Goal: Information Seeking & Learning: Learn about a topic

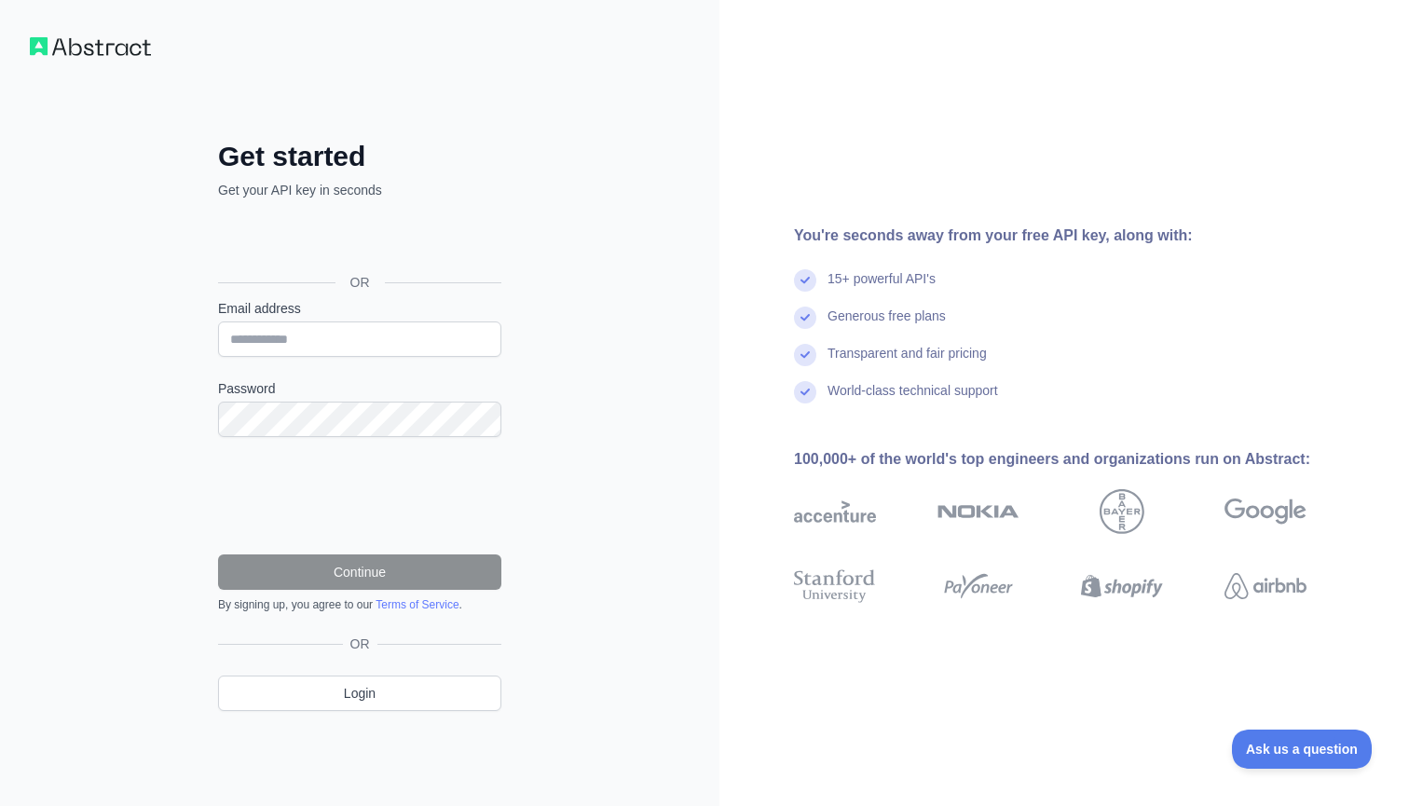
click at [404, 251] on div "Sign in with Google. Opens in new tab" at bounding box center [358, 240] width 280 height 41
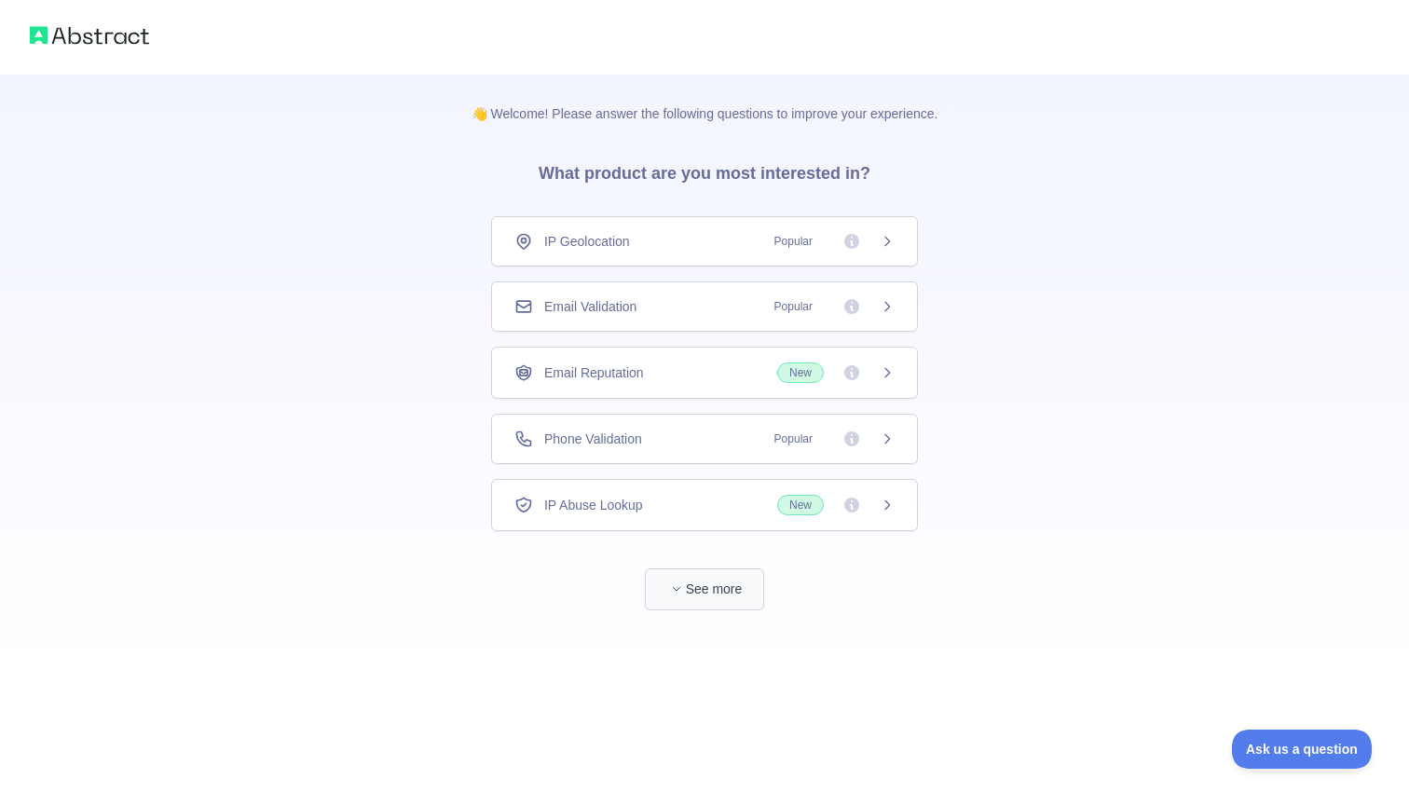
click at [710, 595] on button "See more" at bounding box center [704, 589] width 119 height 42
click at [890, 376] on icon at bounding box center [887, 372] width 15 height 15
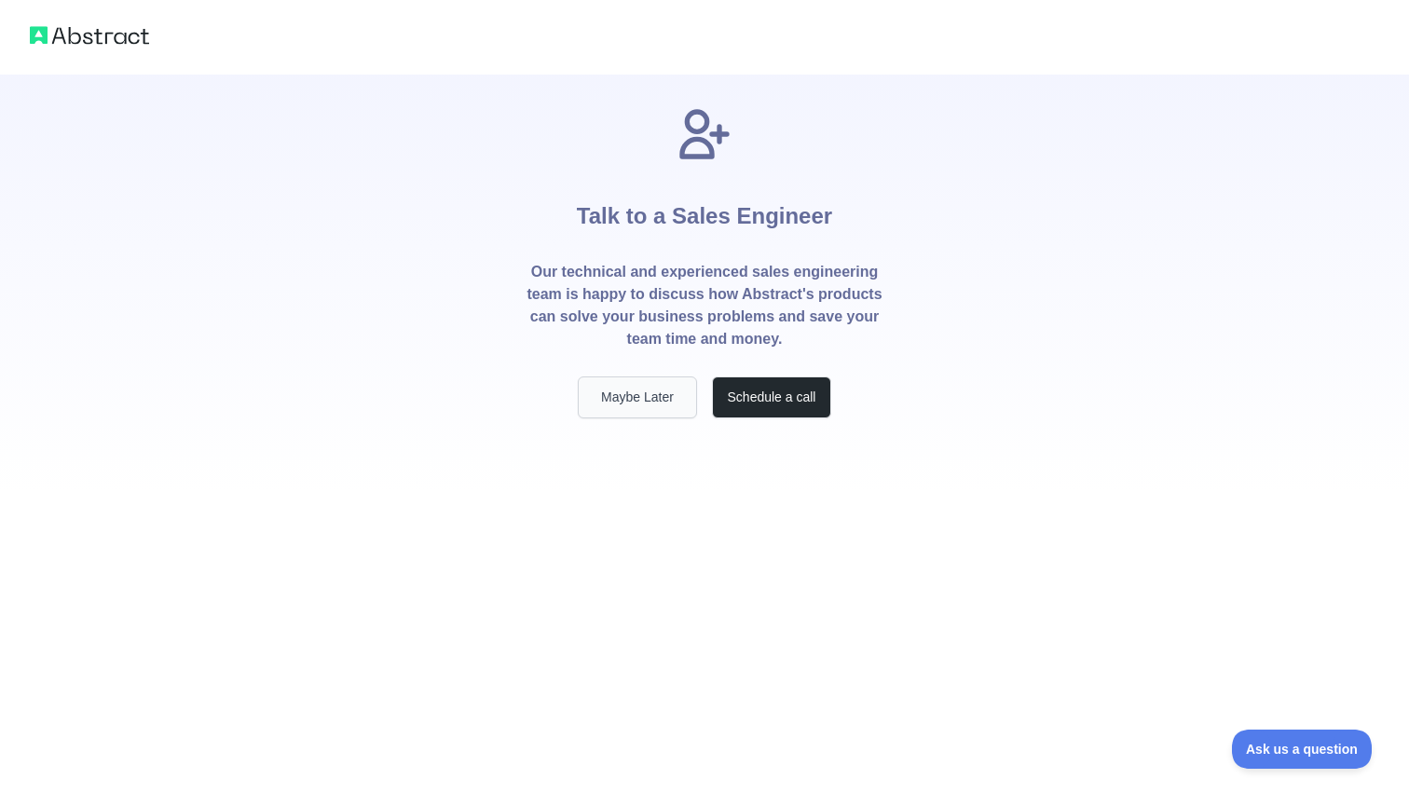
click at [594, 391] on button "Maybe Later" at bounding box center [637, 397] width 119 height 42
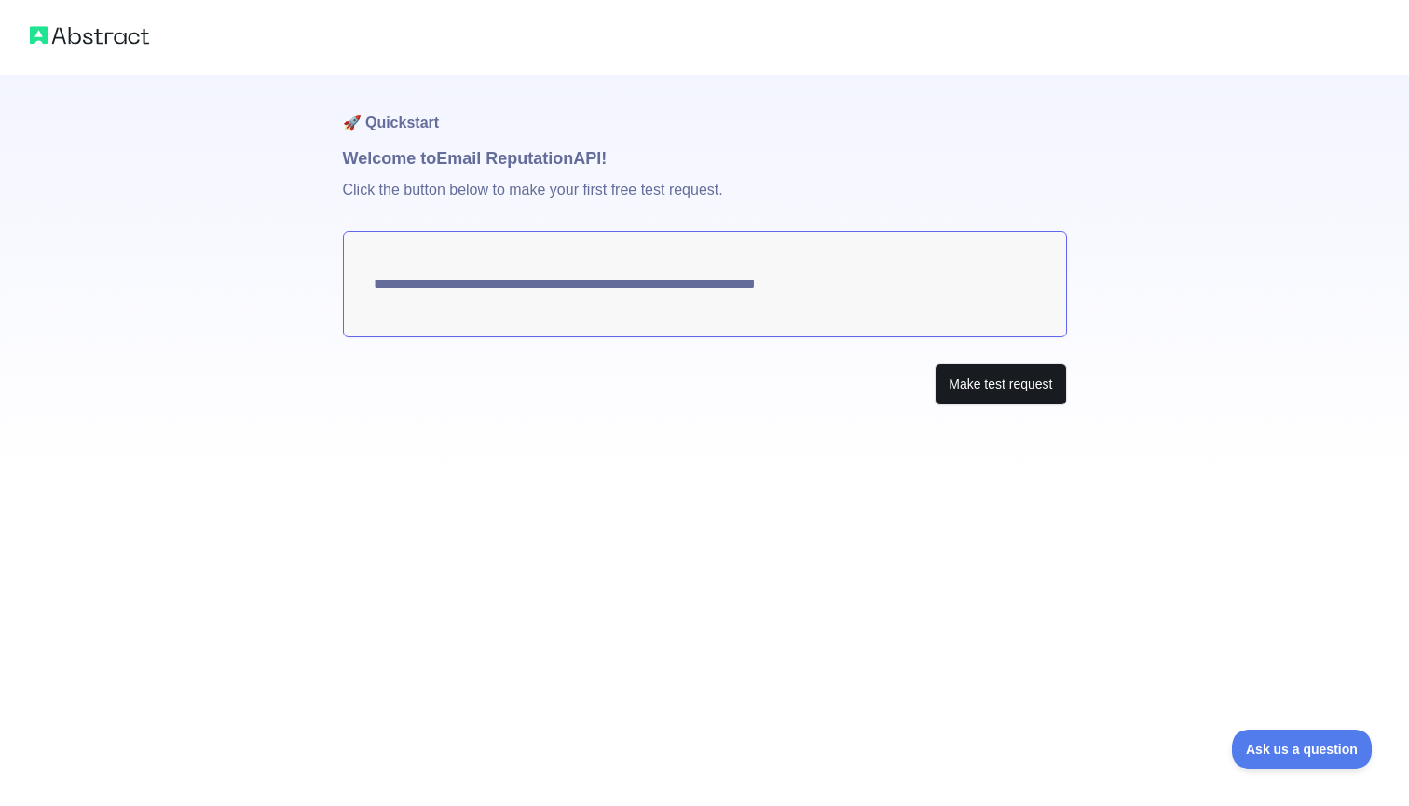
click at [1028, 383] on button "Make test request" at bounding box center [1000, 384] width 131 height 42
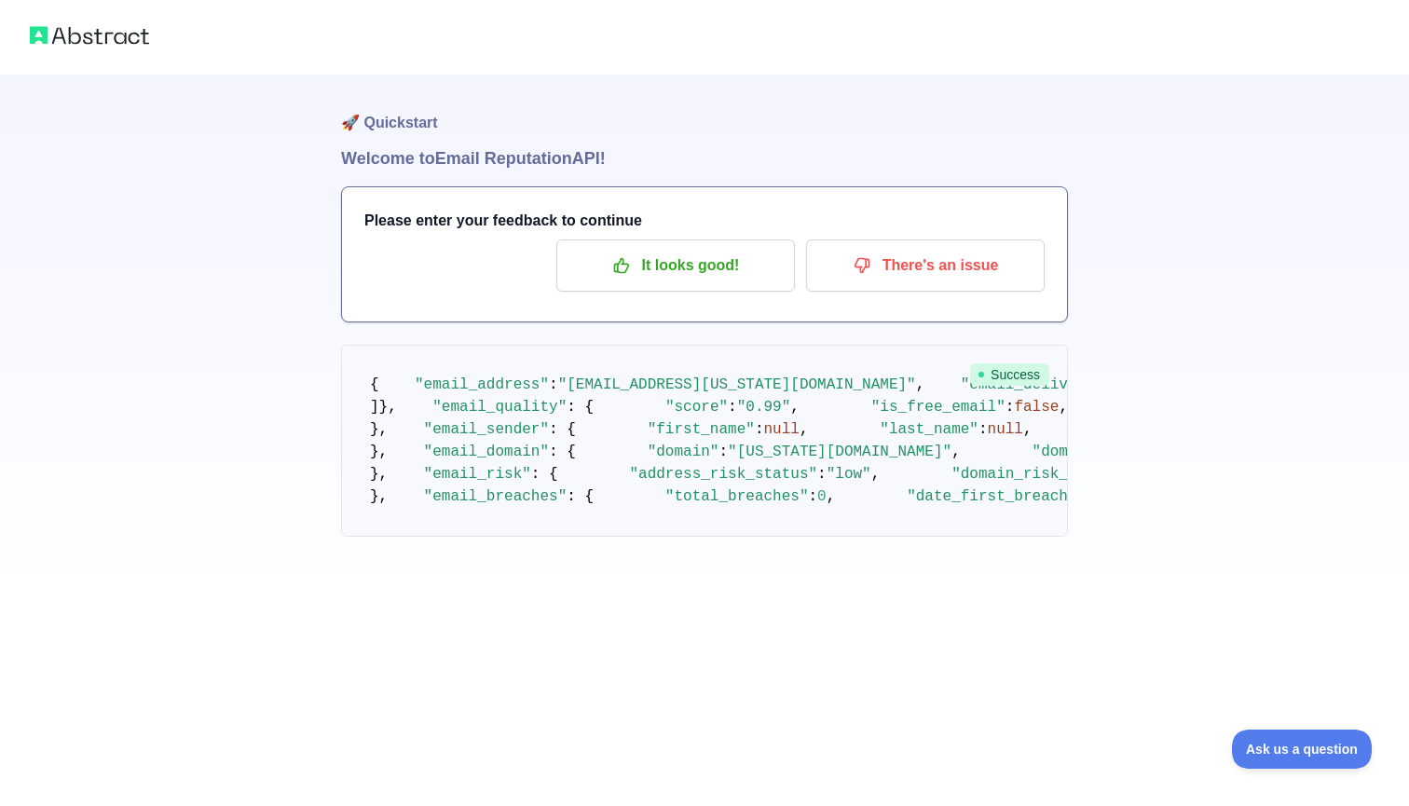
scroll to position [646, 0]
drag, startPoint x: 447, startPoint y: 293, endPoint x: 991, endPoint y: 688, distance: 671.7
click at [991, 537] on pre "{ "email_address" : "[EMAIL_ADDRESS][US_STATE][DOMAIN_NAME]" , "email_deliverab…" at bounding box center [704, 441] width 727 height 192
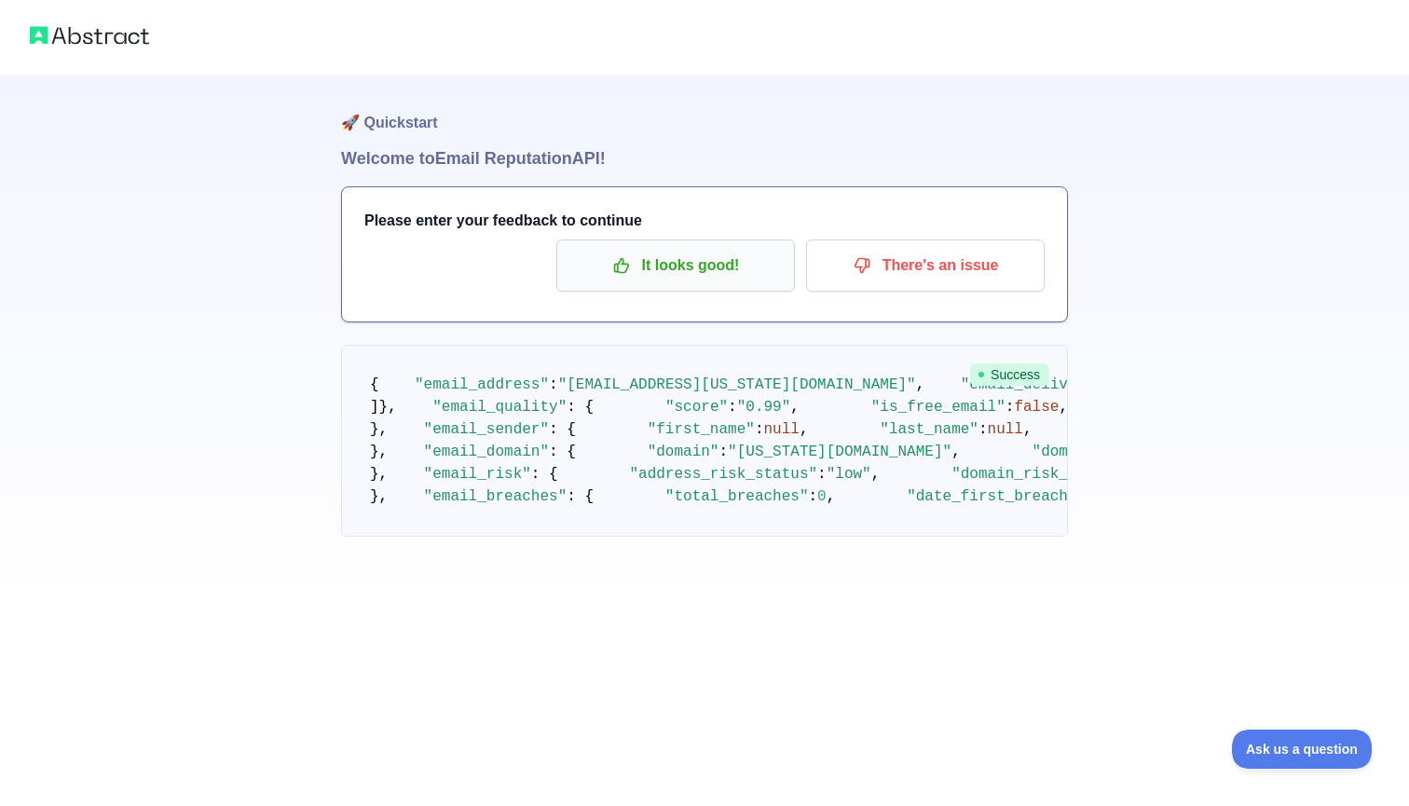
click at [668, 258] on p "It looks good!" at bounding box center [675, 266] width 211 height 32
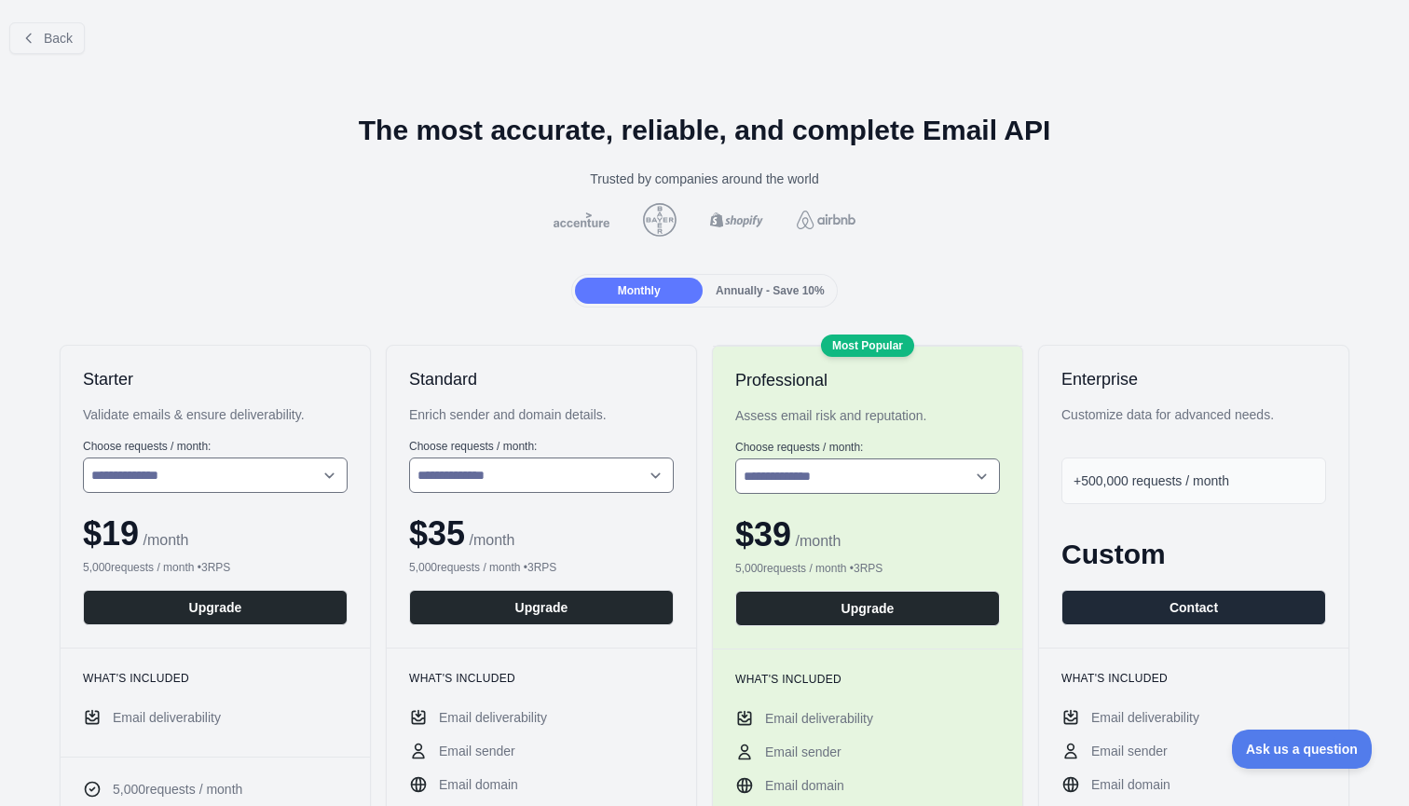
click at [138, 431] on div "**********" at bounding box center [215, 497] width 309 height 302
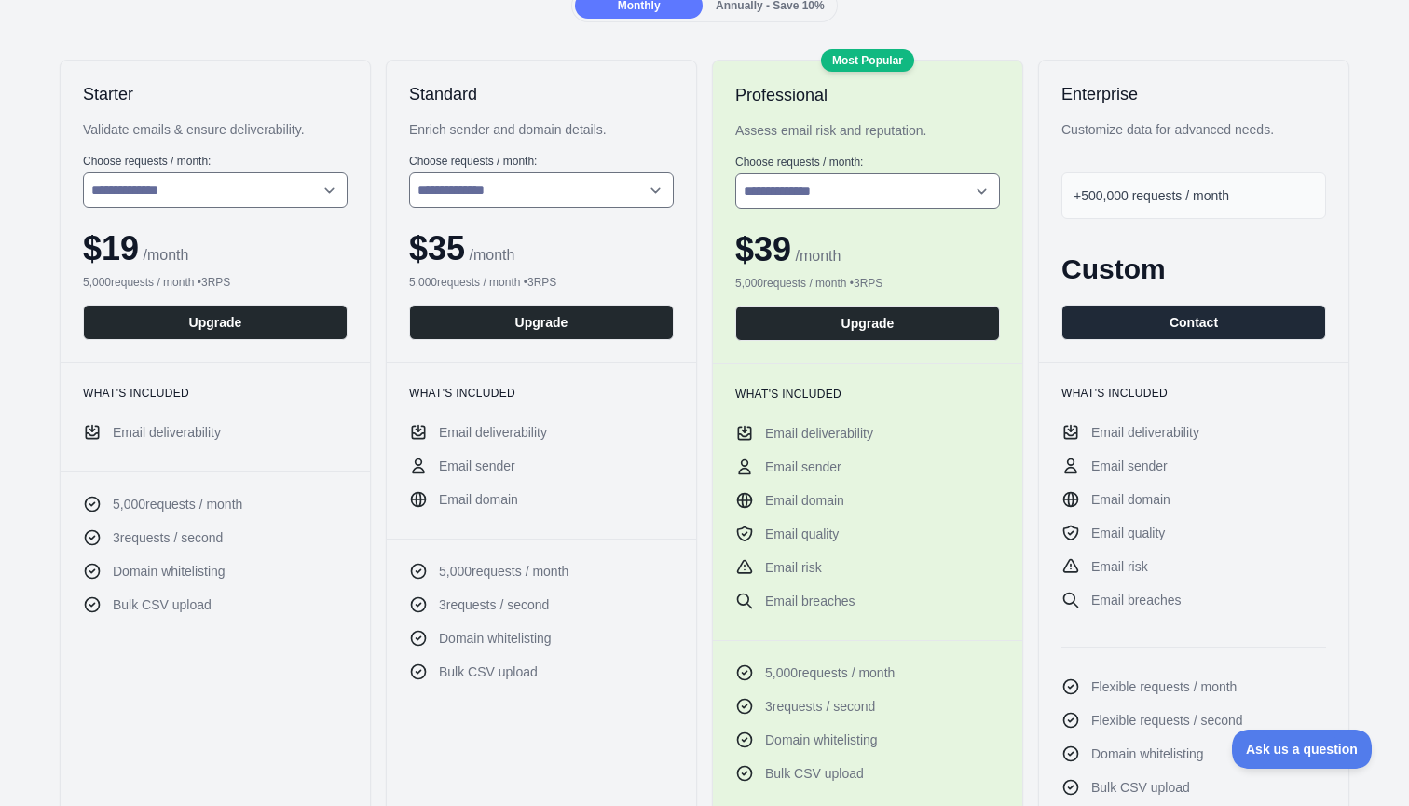
scroll to position [286, 0]
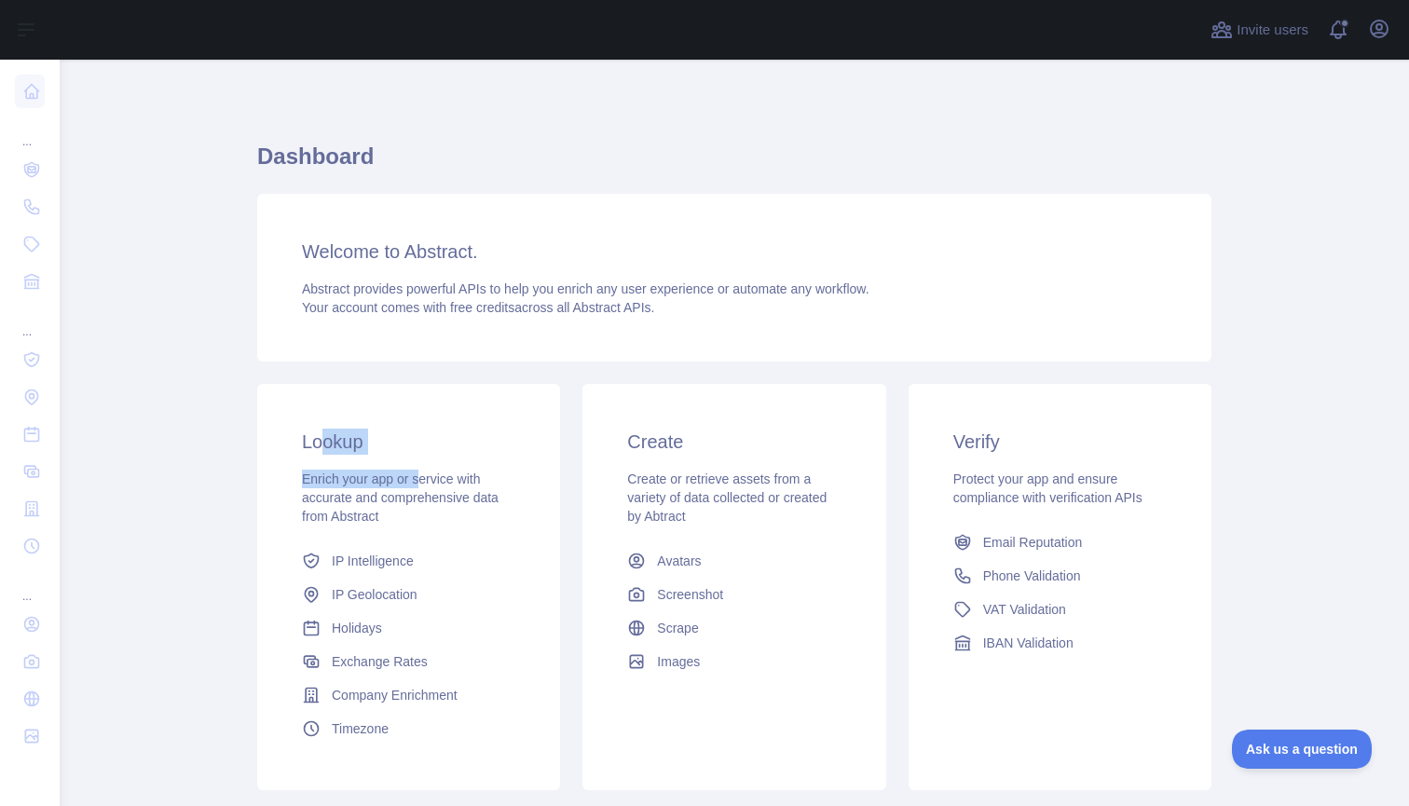
drag, startPoint x: 319, startPoint y: 438, endPoint x: 423, endPoint y: 472, distance: 109.9
click at [423, 472] on div "Lookup Enrich your app or service with accurate and comprehensive data from Abs…" at bounding box center [408, 587] width 303 height 406
click at [423, 472] on span "Enrich your app or service with accurate and comprehensive data from Abstract" at bounding box center [400, 498] width 197 height 52
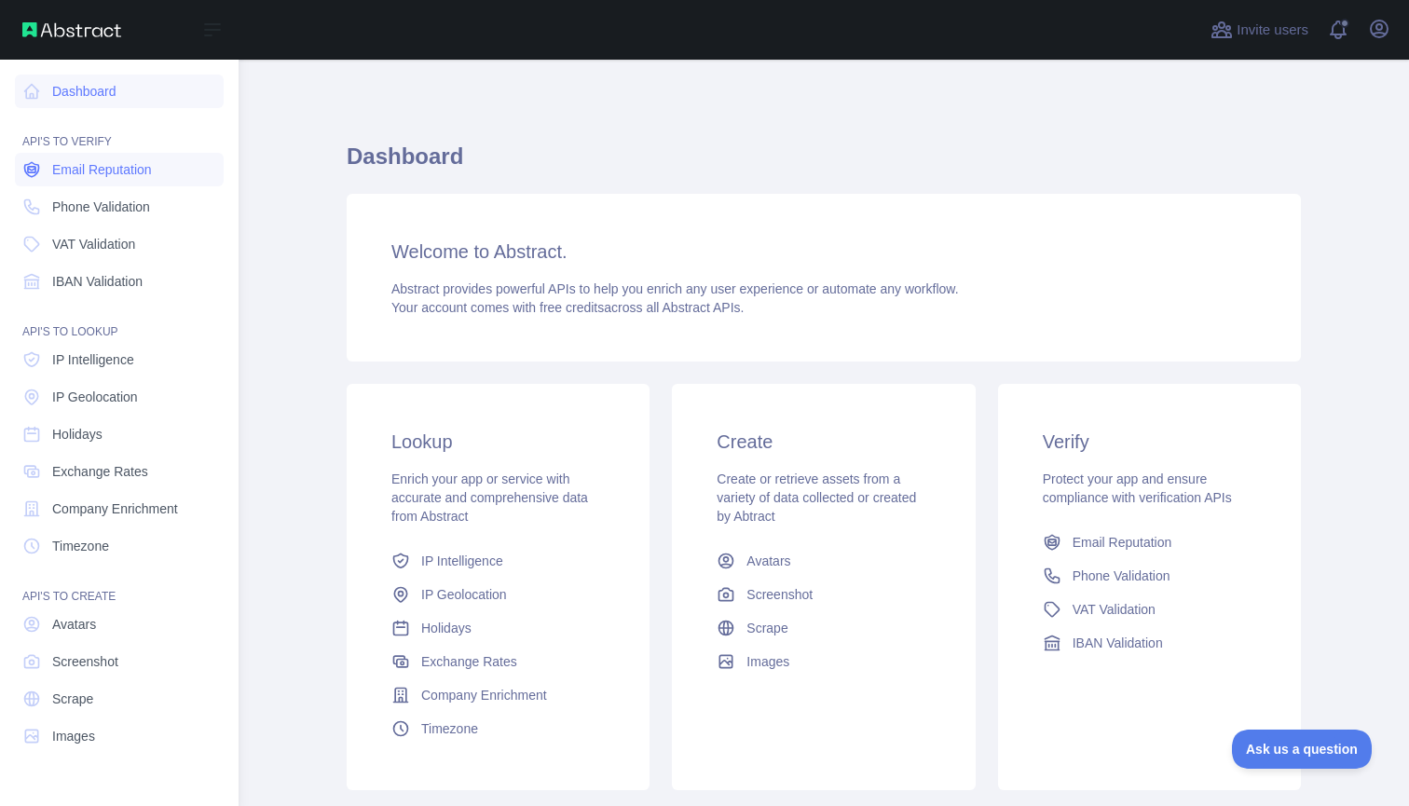
click at [127, 174] on span "Email Reputation" at bounding box center [102, 169] width 100 height 19
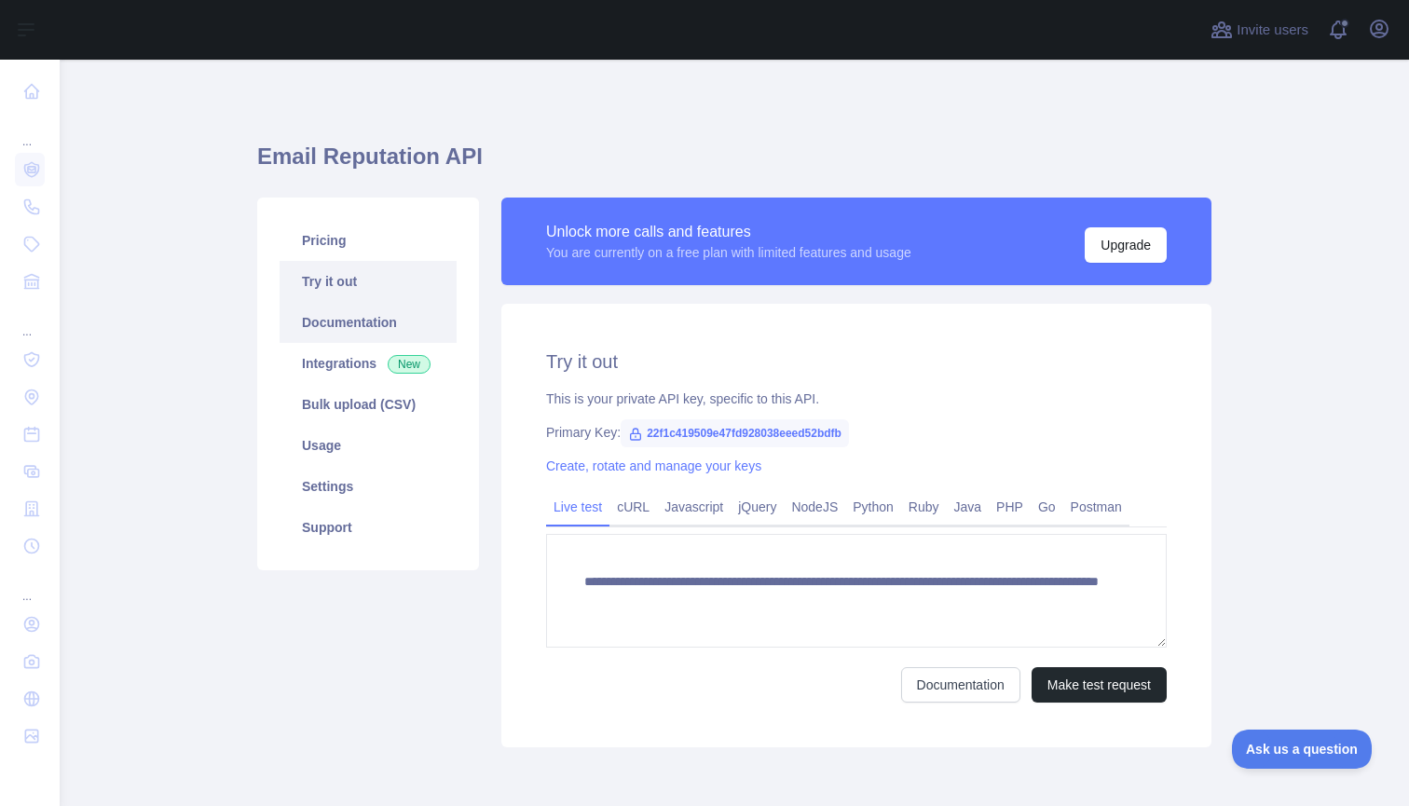
click at [366, 334] on link "Documentation" at bounding box center [368, 322] width 177 height 41
click at [647, 434] on span "22f1c419509e47fd928038eeed52bdfb" at bounding box center [735, 433] width 228 height 28
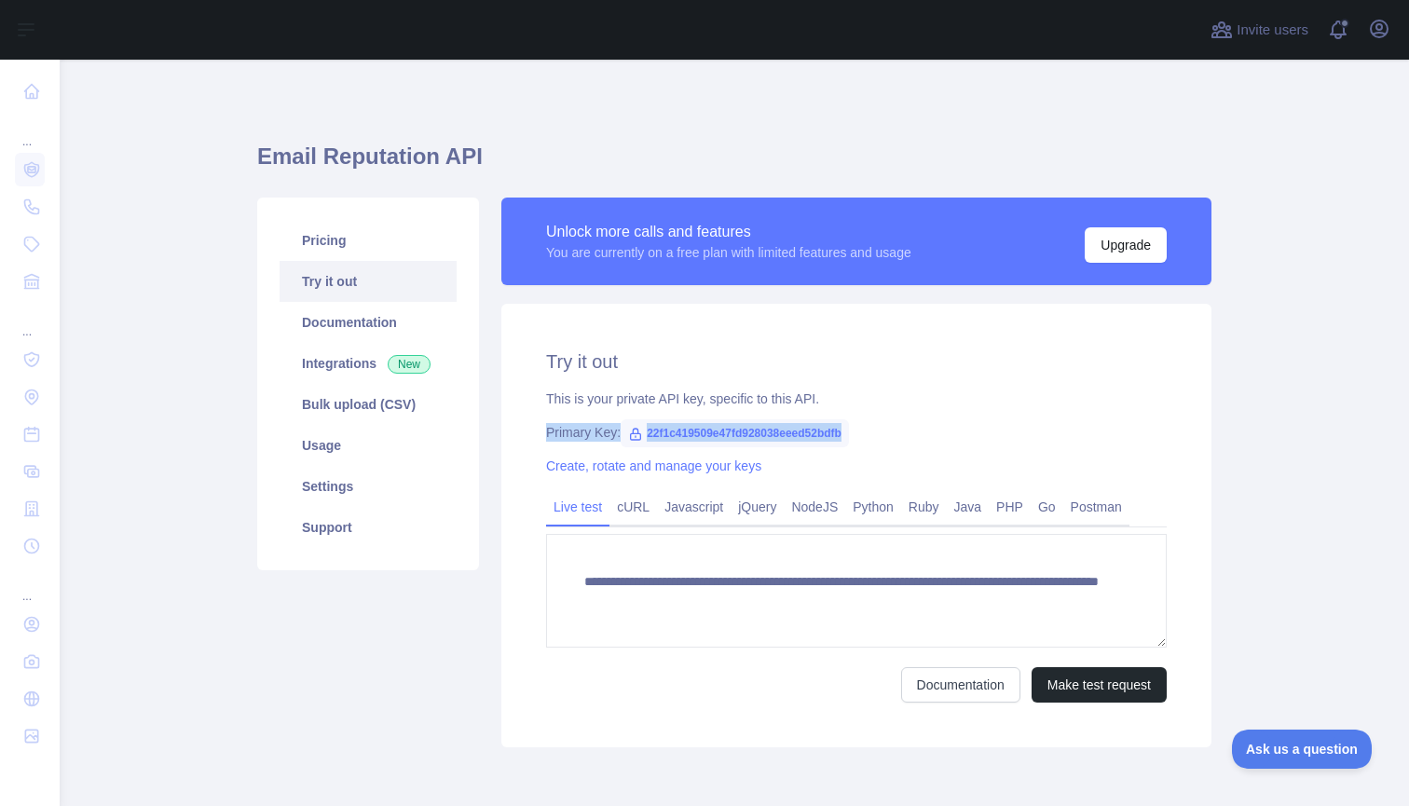
click at [647, 434] on span "22f1c419509e47fd928038eeed52bdfb" at bounding box center [735, 433] width 228 height 28
click at [680, 432] on span "22f1c419509e47fd928038eeed52bdfb" at bounding box center [735, 433] width 228 height 28
click at [888, 508] on link "Python" at bounding box center [873, 507] width 56 height 30
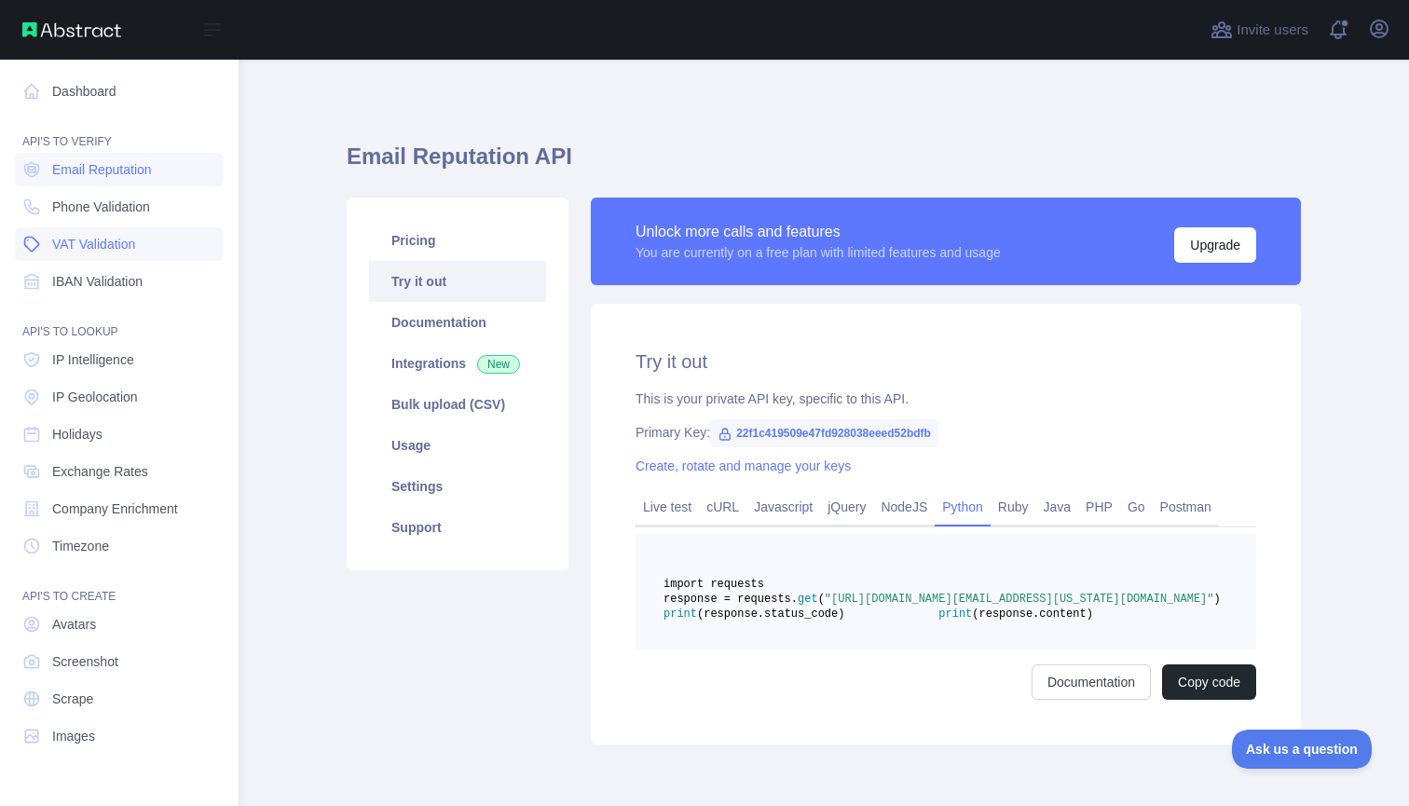
click at [97, 243] on span "VAT Validation" at bounding box center [93, 244] width 83 height 19
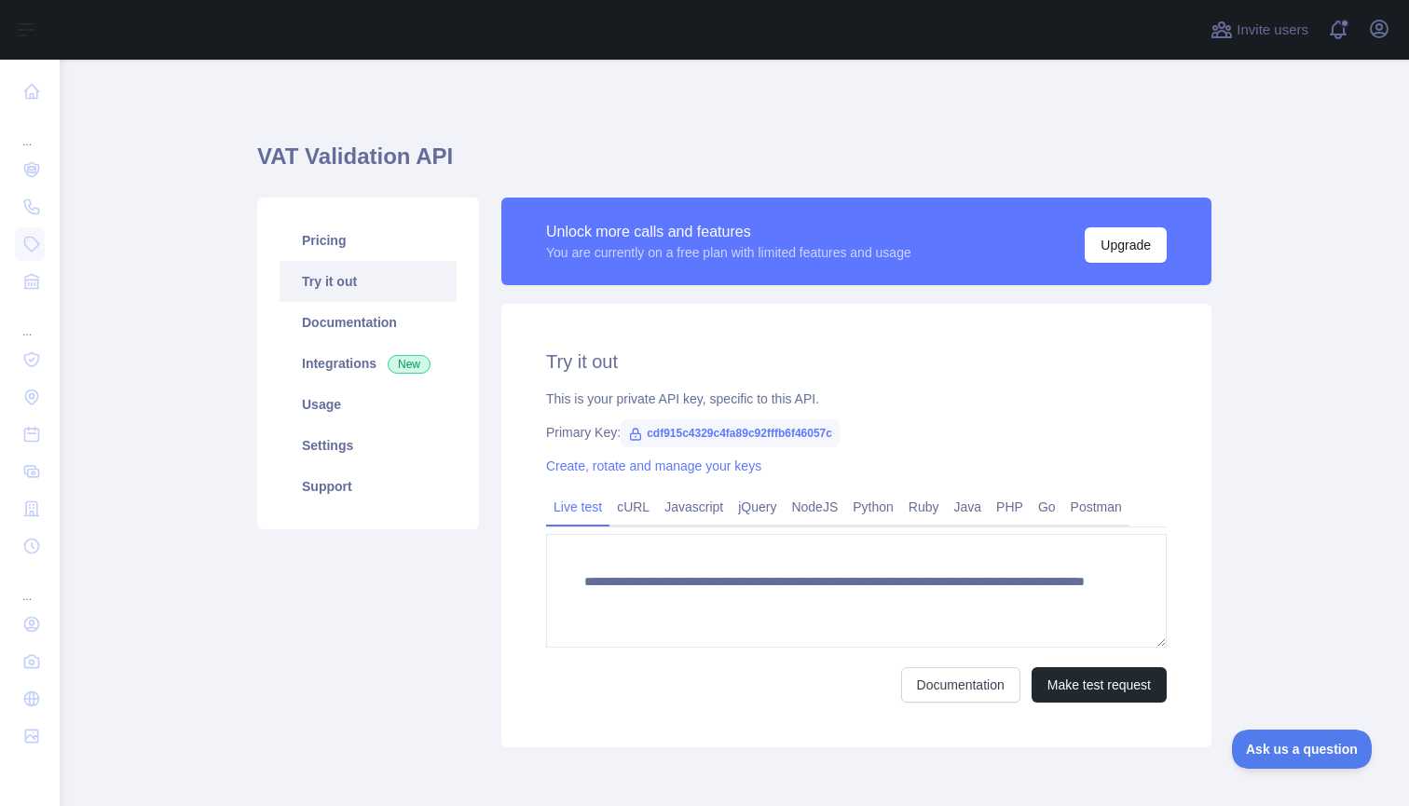
click at [800, 233] on div "Unlock more calls and features" at bounding box center [728, 232] width 365 height 22
click at [335, 453] on link "Settings" at bounding box center [368, 445] width 177 height 41
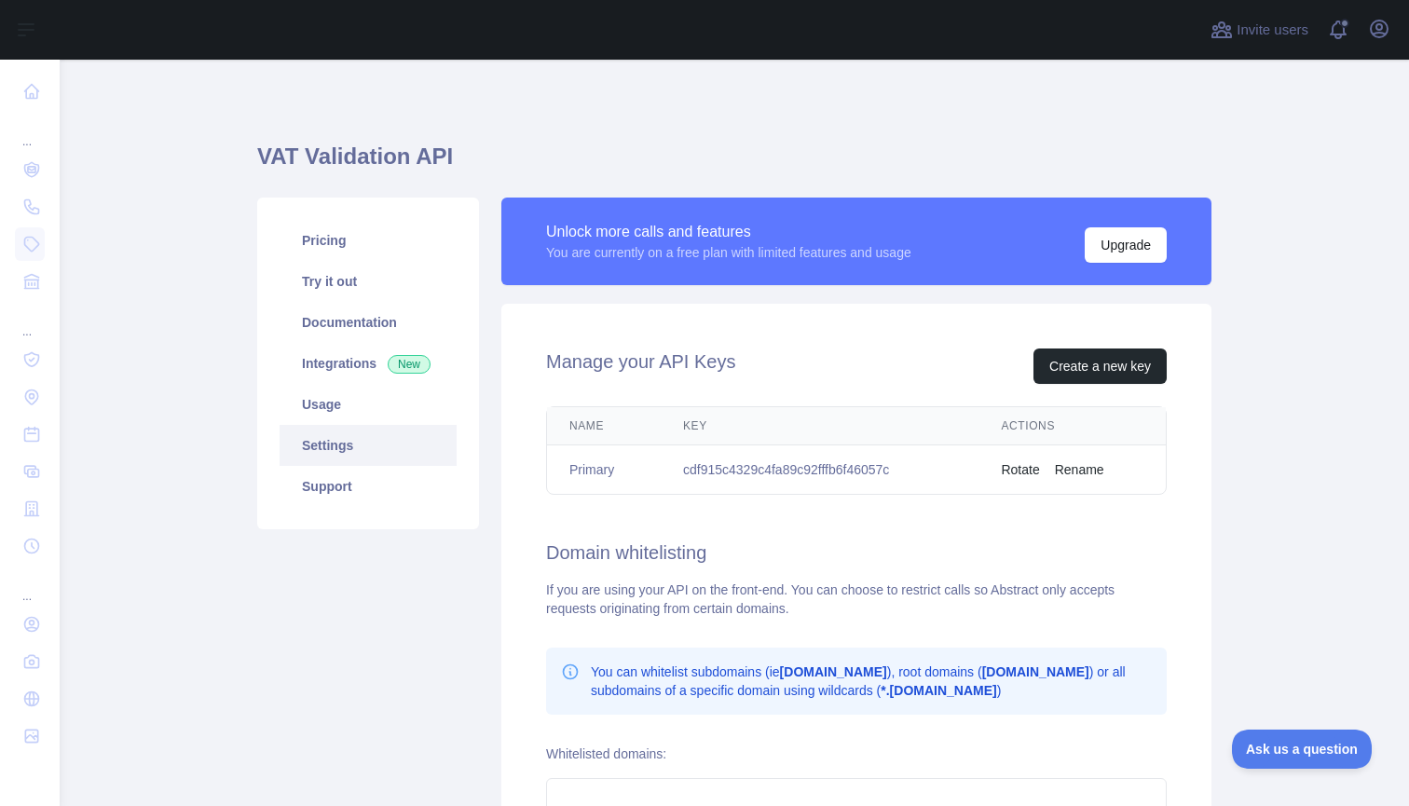
click at [753, 475] on td "cdf915c4329c4fa89c92fffb6f46057c" at bounding box center [820, 469] width 318 height 49
drag, startPoint x: 923, startPoint y: 478, endPoint x: 679, endPoint y: 472, distance: 244.2
click at [679, 472] on td "cdf915c4329c4fa89c92fffb6f46057c" at bounding box center [820, 469] width 318 height 49
copy td "cdf915c4329c4fa89c92fffb6f46057c"
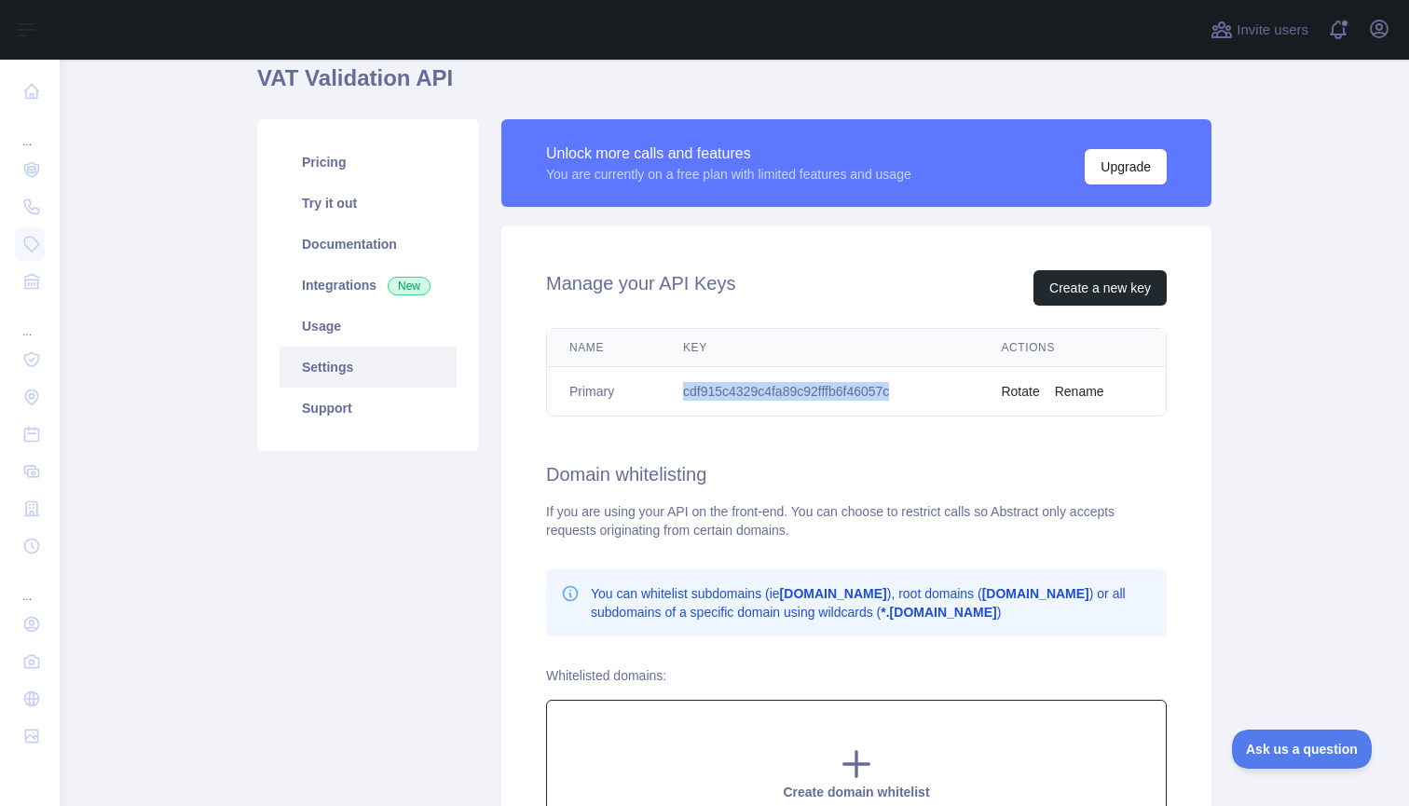
scroll to position [64, 0]
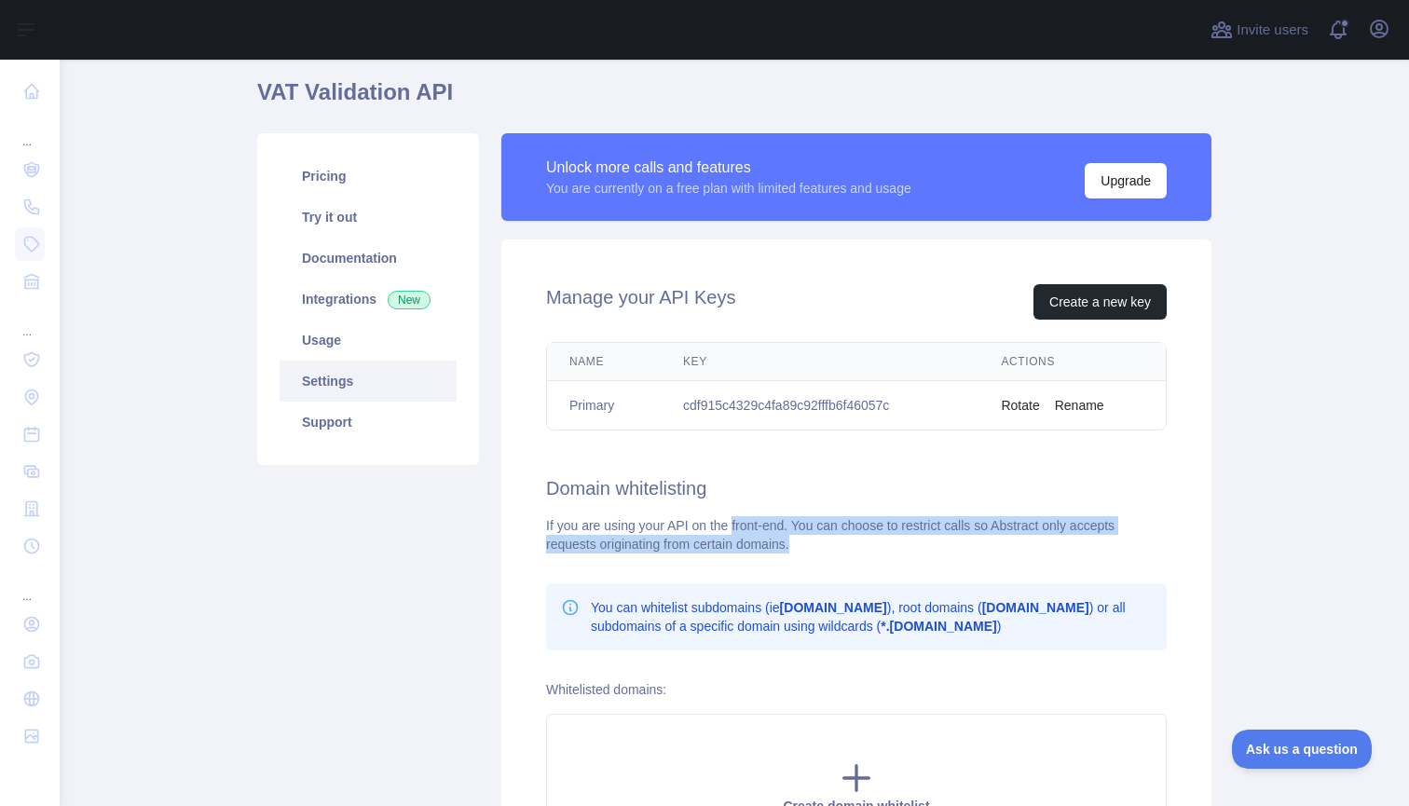
drag, startPoint x: 739, startPoint y: 522, endPoint x: 854, endPoint y: 540, distance: 116.1
click at [854, 540] on div "If you are using your API on the front-end. You can choose to restrict calls so…" at bounding box center [856, 534] width 621 height 37
drag, startPoint x: 854, startPoint y: 540, endPoint x: 563, endPoint y: 549, distance: 290.9
click at [563, 549] on div "If you are using your API on the front-end. You can choose to restrict calls so…" at bounding box center [856, 534] width 621 height 37
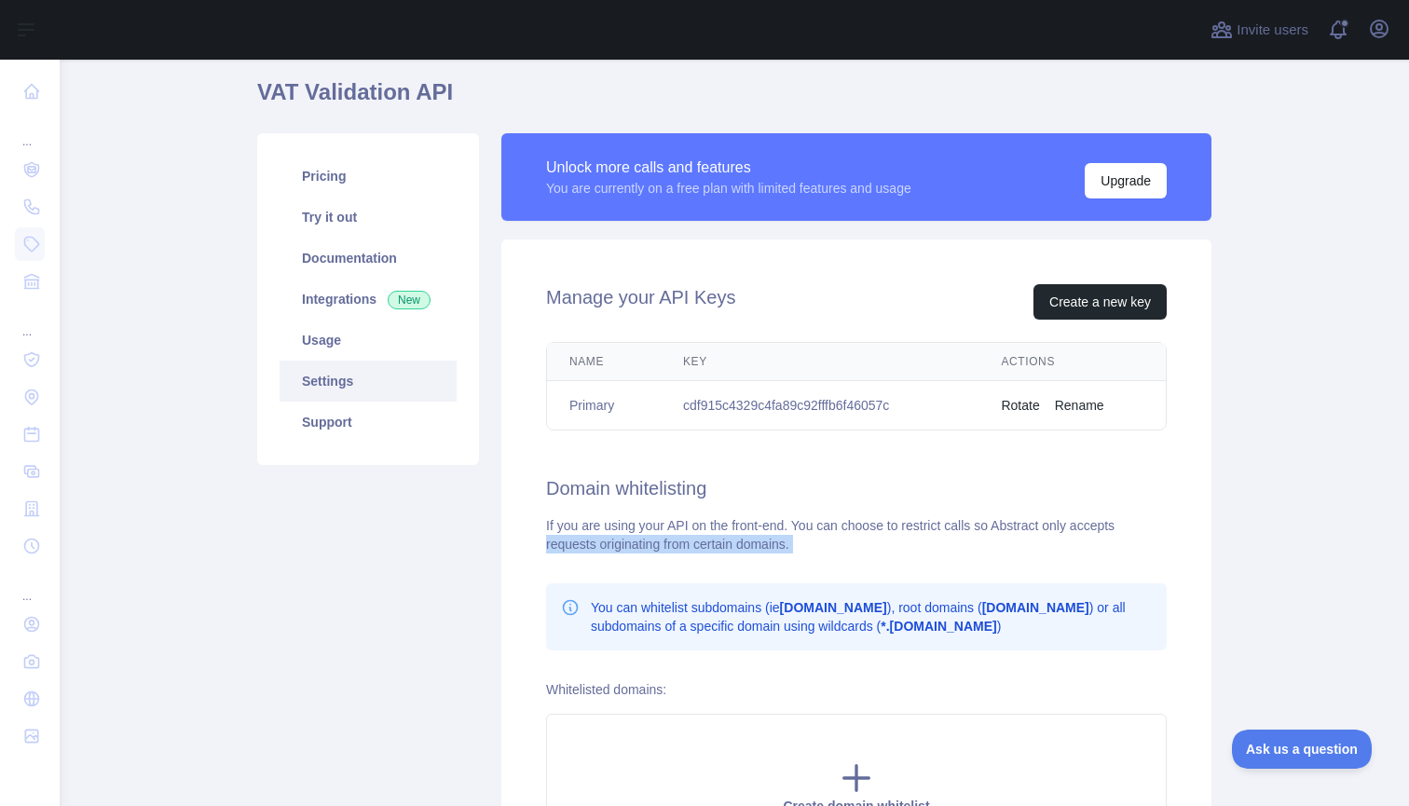
click at [563, 549] on div "If you are using your API on the front-end. You can choose to restrict calls so…" at bounding box center [856, 534] width 621 height 37
click at [405, 417] on link "Support" at bounding box center [368, 422] width 177 height 41
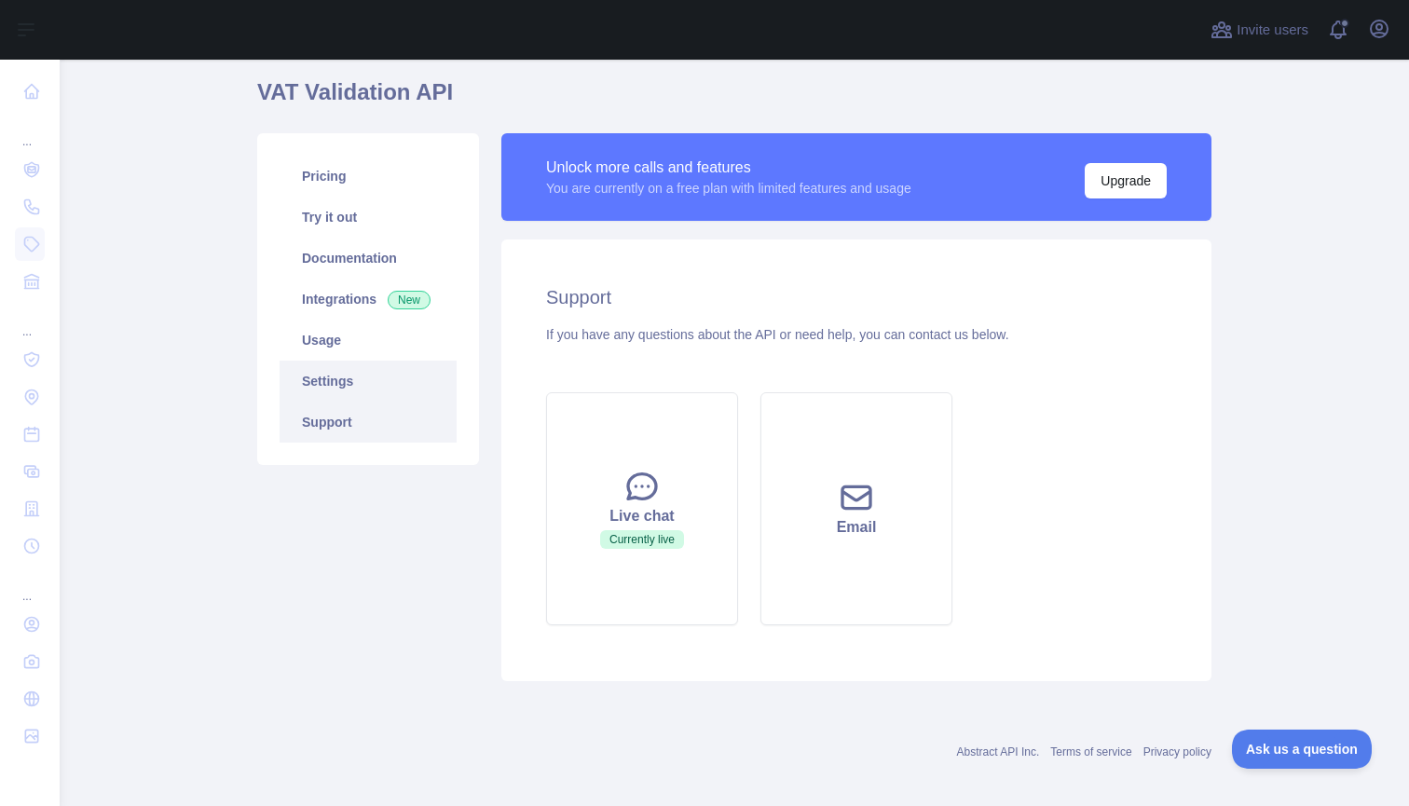
click at [399, 389] on link "Settings" at bounding box center [368, 381] width 177 height 41
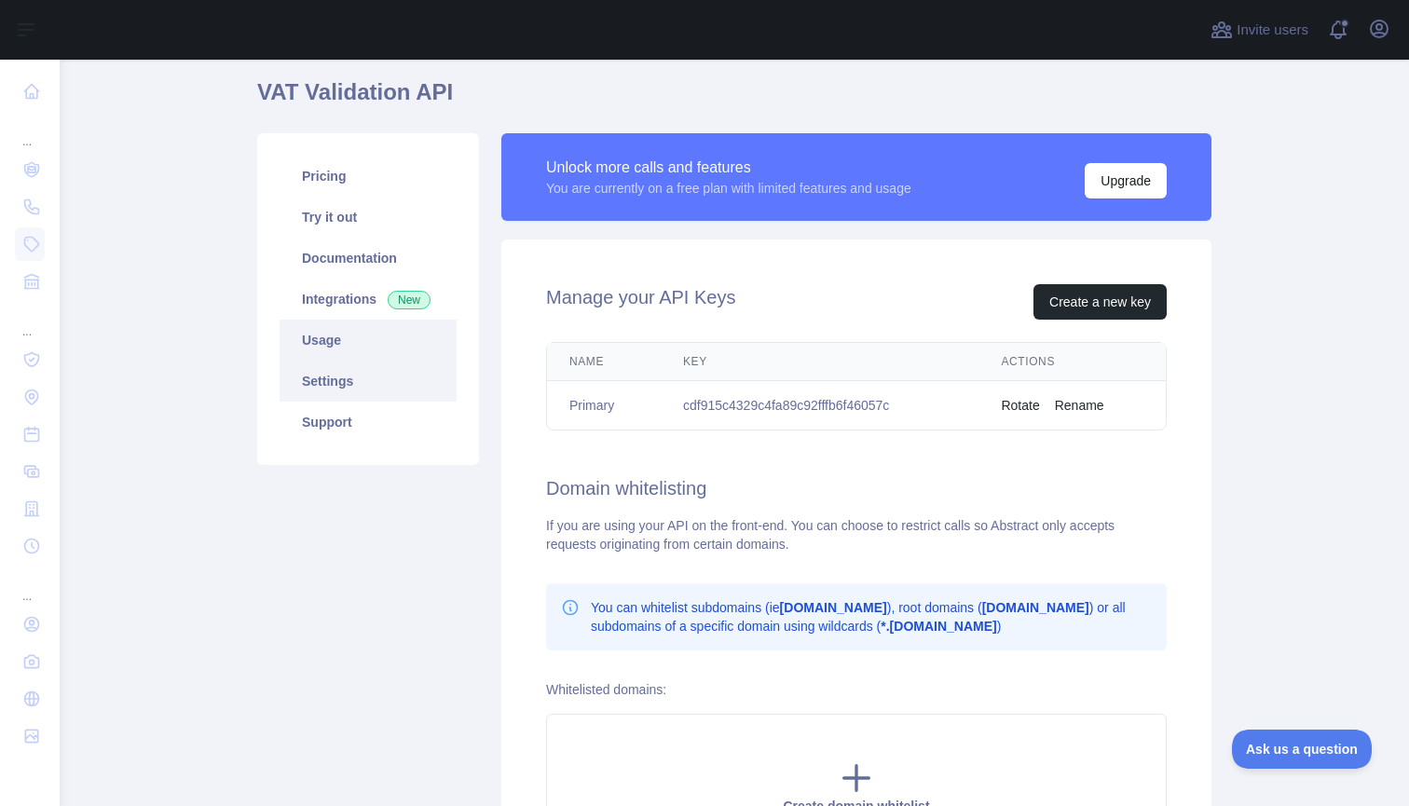
click at [357, 348] on link "Usage" at bounding box center [368, 340] width 177 height 41
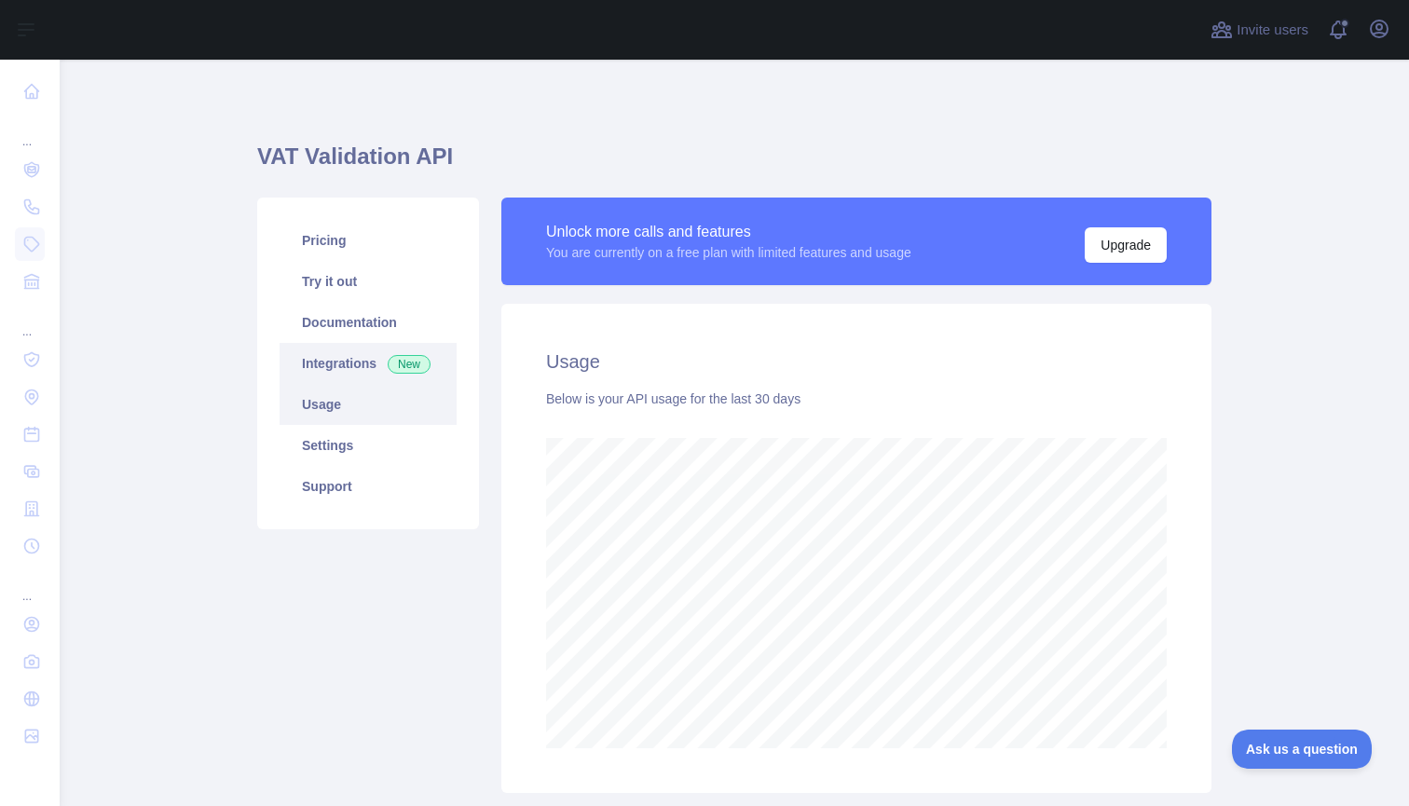
click at [370, 359] on link "Integrations New" at bounding box center [368, 363] width 177 height 41
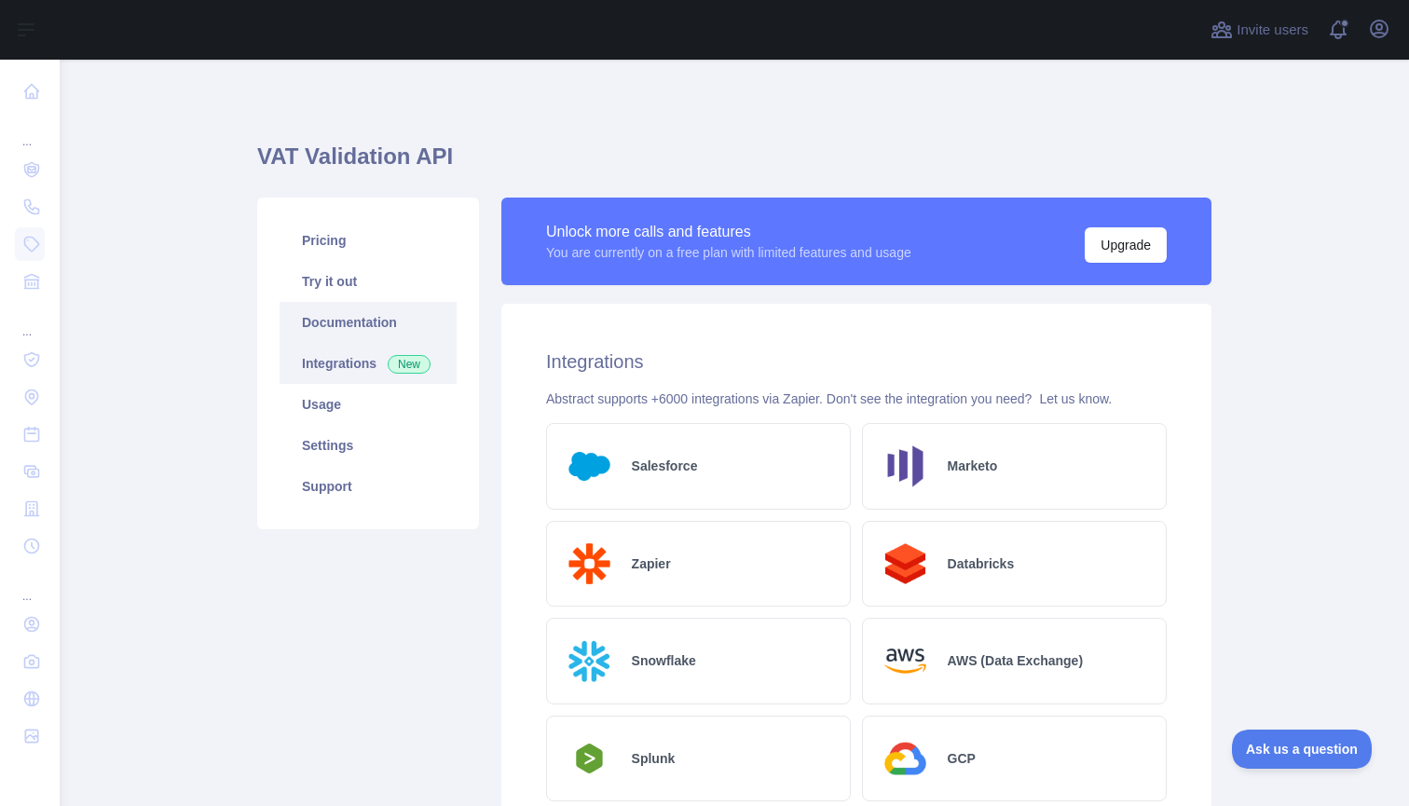
click at [399, 309] on link "Documentation" at bounding box center [368, 322] width 177 height 41
click at [352, 335] on link "Documentation" at bounding box center [368, 322] width 177 height 41
